Goal: Find specific page/section: Find specific page/section

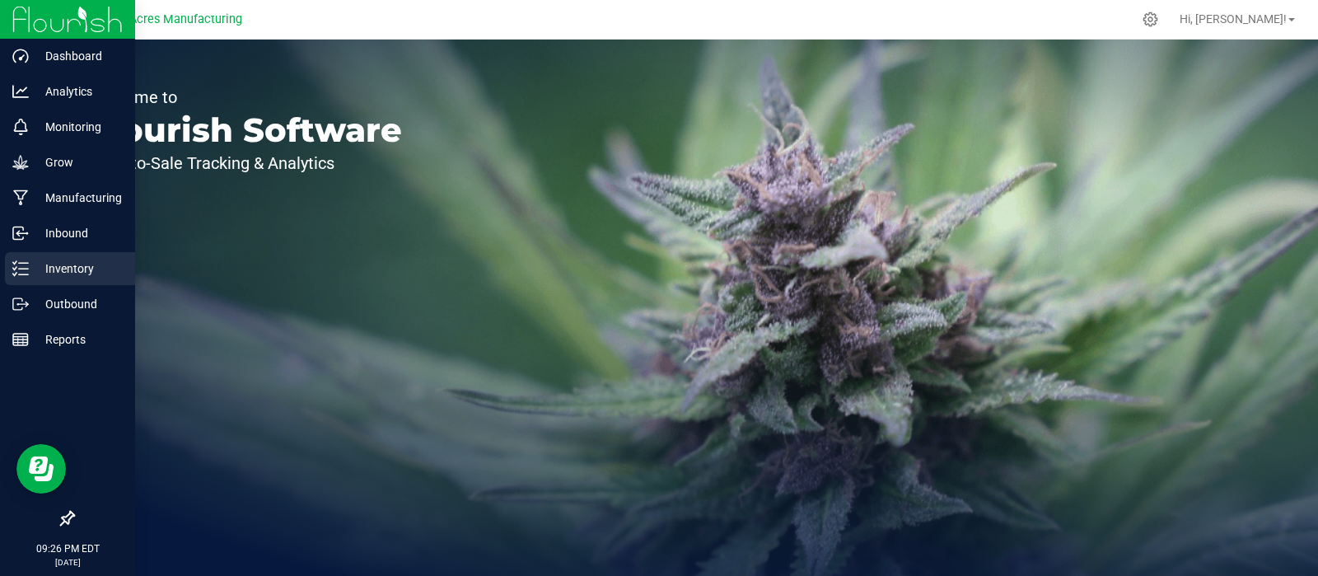
click at [76, 269] on p "Inventory" at bounding box center [78, 269] width 99 height 20
click at [70, 269] on p "Inventory" at bounding box center [78, 269] width 99 height 20
